Goal: Check status: Check status

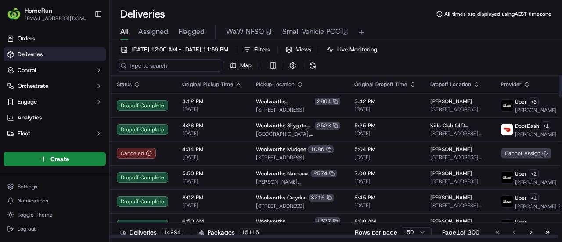
click at [182, 63] on input at bounding box center [169, 65] width 105 height 12
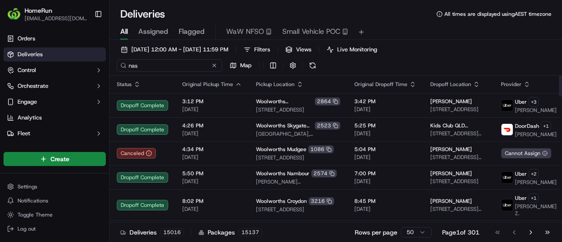
click at [173, 67] on input "nas" at bounding box center [169, 65] width 105 height 12
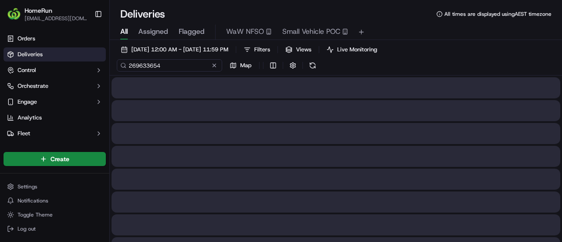
type input "269633654"
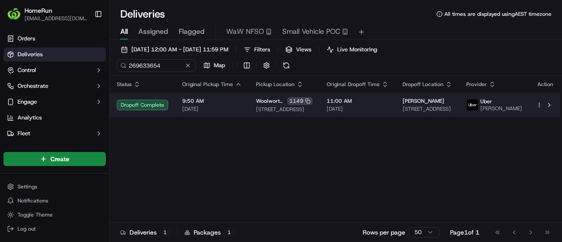
click at [214, 115] on td "9:50 AM [DATE]" at bounding box center [212, 105] width 74 height 24
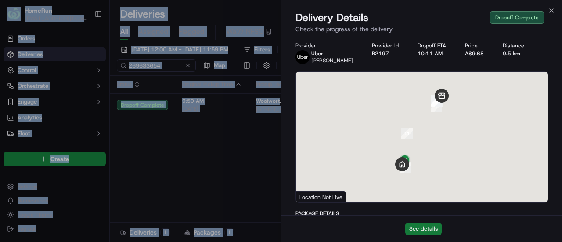
click at [421, 229] on button "See details" at bounding box center [423, 229] width 36 height 12
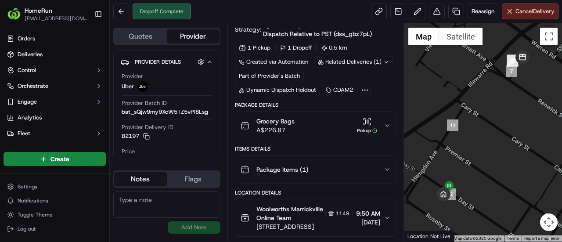
scroll to position [44, 0]
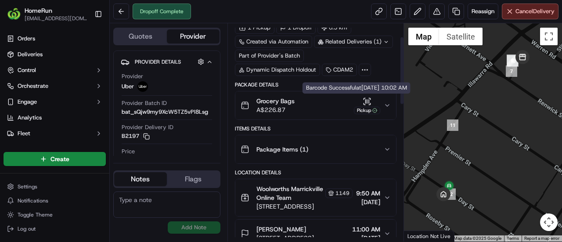
click at [364, 98] on icon "button" at bounding box center [367, 101] width 9 height 9
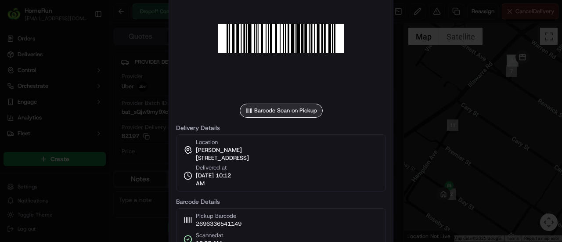
click at [433, 146] on div at bounding box center [281, 121] width 562 height 242
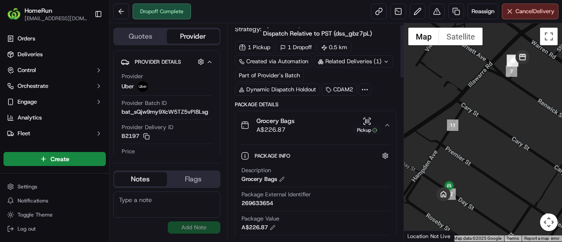
scroll to position [0, 0]
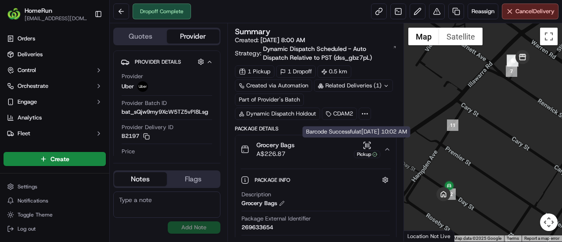
click at [370, 143] on icon "button" at bounding box center [367, 145] width 9 height 9
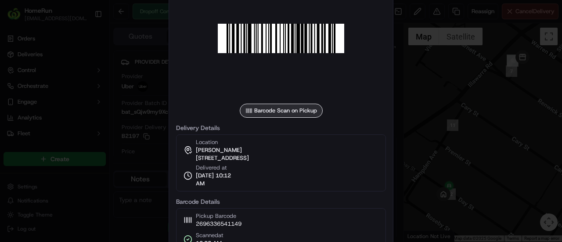
click at [429, 134] on div at bounding box center [281, 121] width 562 height 242
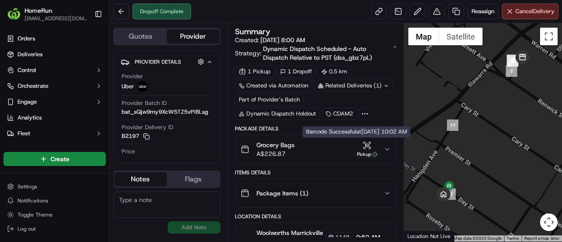
click at [370, 146] on icon "button" at bounding box center [367, 145] width 9 height 9
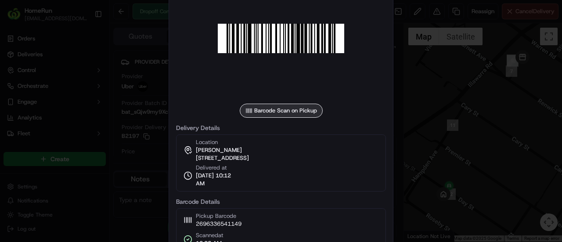
click at [472, 132] on div at bounding box center [281, 121] width 562 height 242
